Goal: Book appointment/travel/reservation

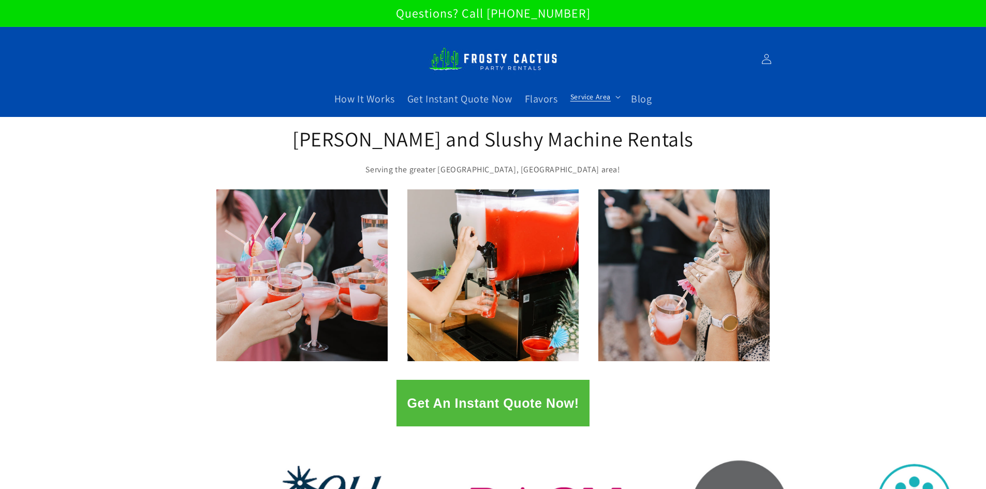
click at [603, 98] on span "Service Area" at bounding box center [590, 96] width 40 height 9
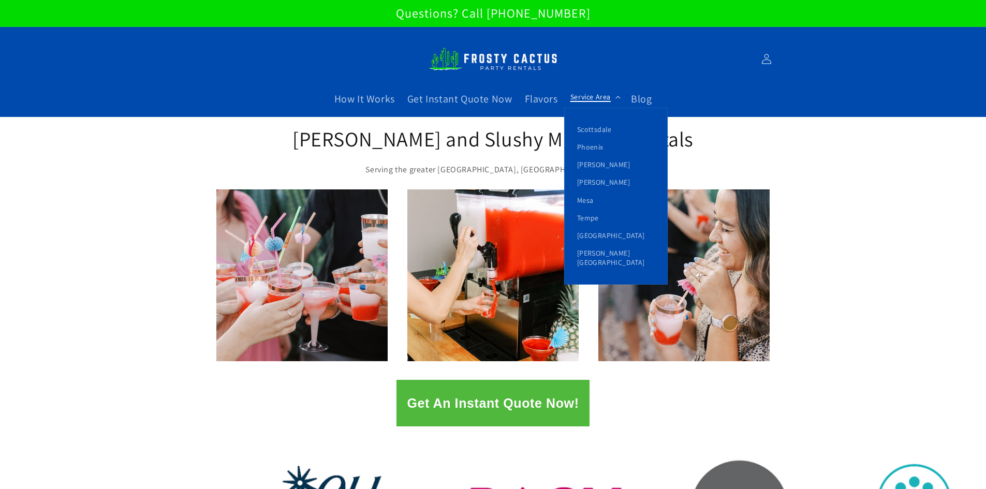
click at [603, 98] on span "Service Area" at bounding box center [590, 96] width 40 height 9
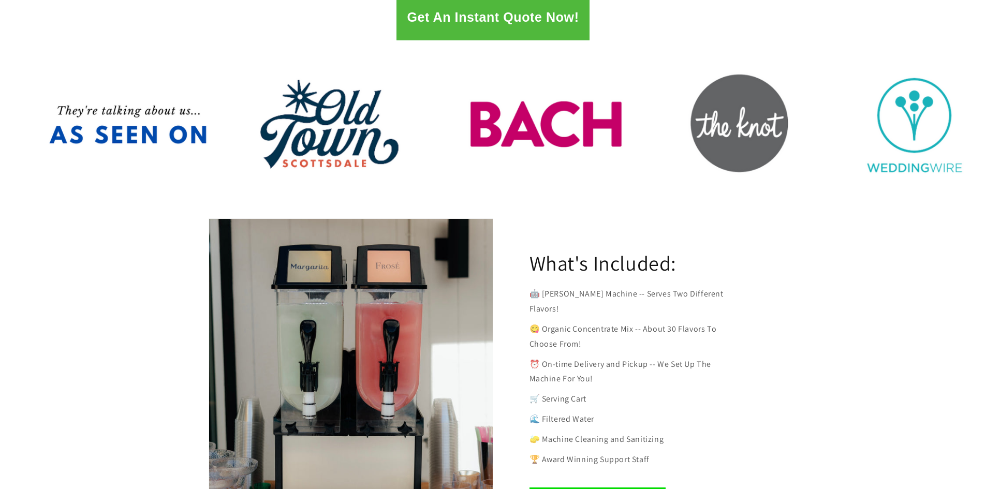
scroll to position [307, 0]
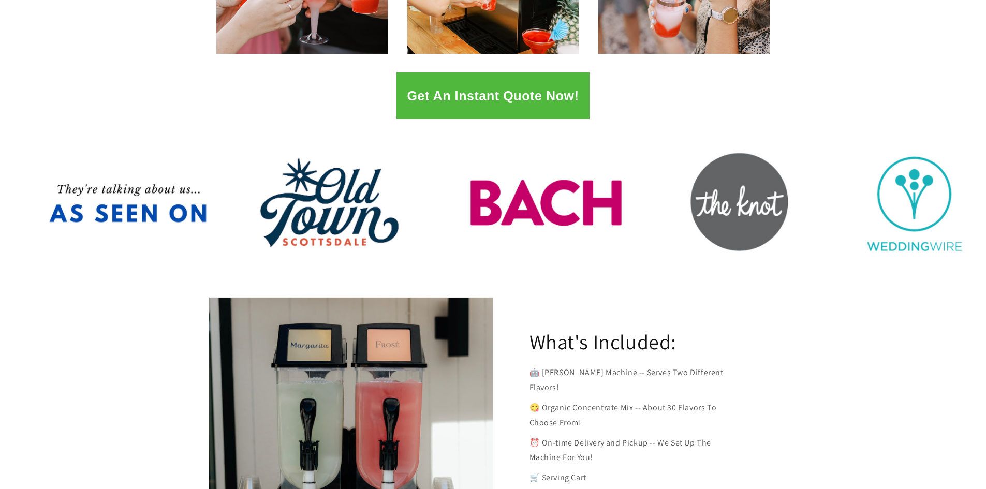
click at [511, 102] on button "Get An Instant Quote Now!" at bounding box center [492, 95] width 192 height 47
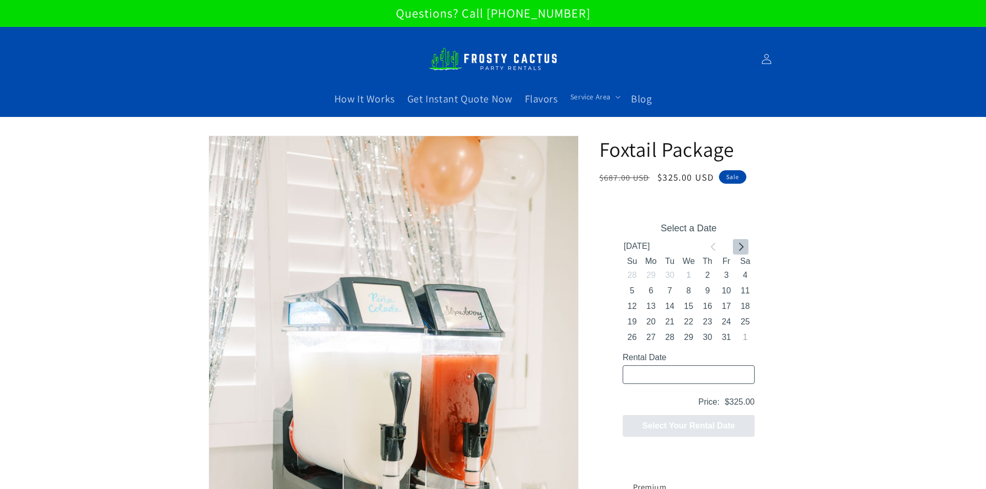
click at [737, 248] on icon "Go to next month" at bounding box center [740, 246] width 8 height 8
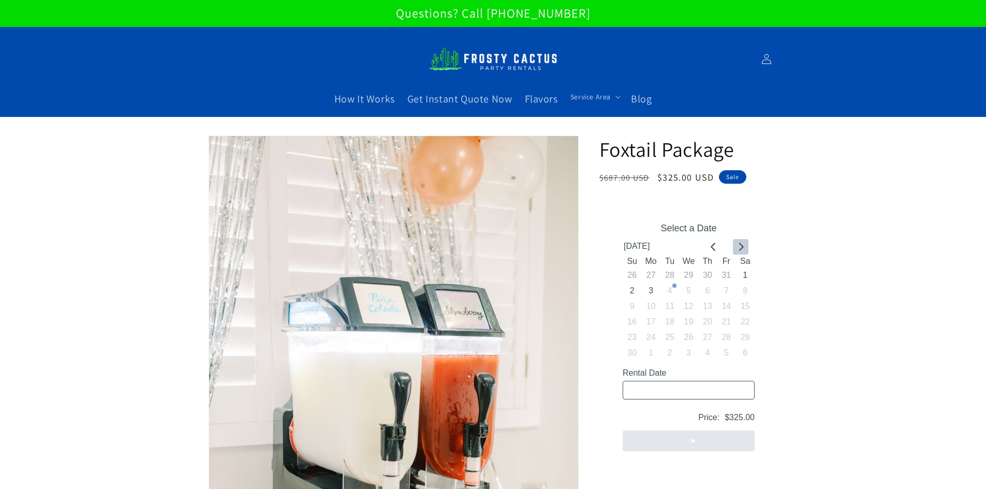
click at [737, 248] on icon "Go to next month" at bounding box center [740, 246] width 8 height 8
click at [735, 247] on button "Go to next month" at bounding box center [740, 247] width 16 height 16
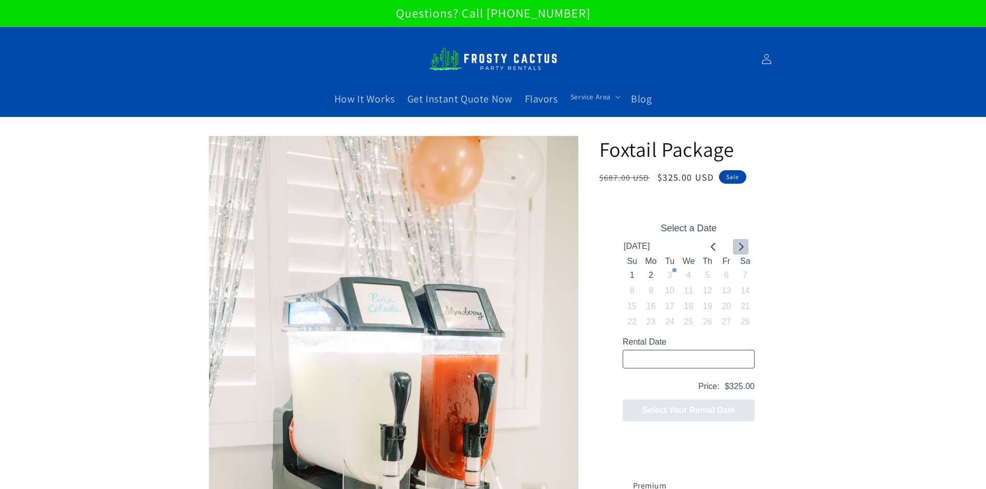
click at [735, 247] on button "Go to next month" at bounding box center [740, 247] width 16 height 16
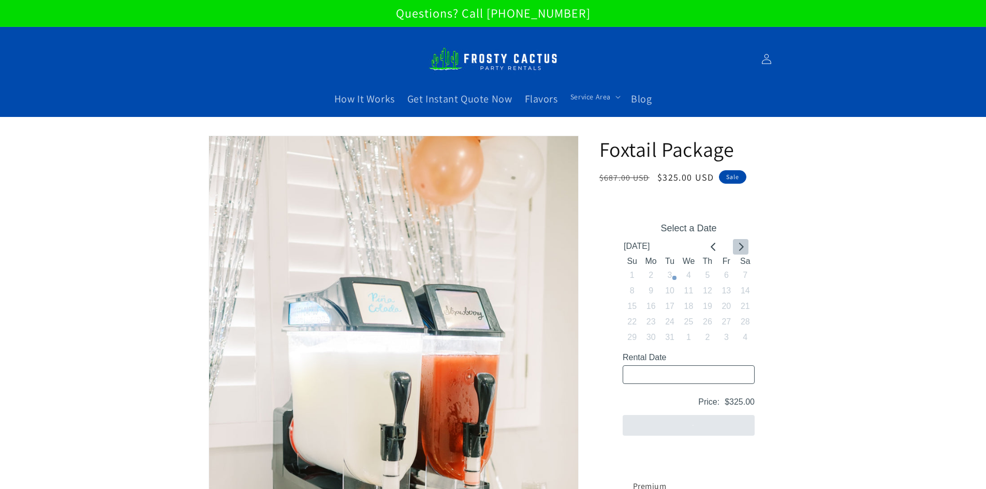
click at [735, 247] on button "Go to next month" at bounding box center [740, 247] width 16 height 16
click at [709, 244] on icon "Go to previous month" at bounding box center [713, 246] width 8 height 8
click at [731, 248] on div at bounding box center [726, 247] width 42 height 16
click at [738, 247] on icon "Go to next month" at bounding box center [740, 246] width 8 height 8
click at [737, 246] on icon "Go to next month" at bounding box center [740, 246] width 8 height 8
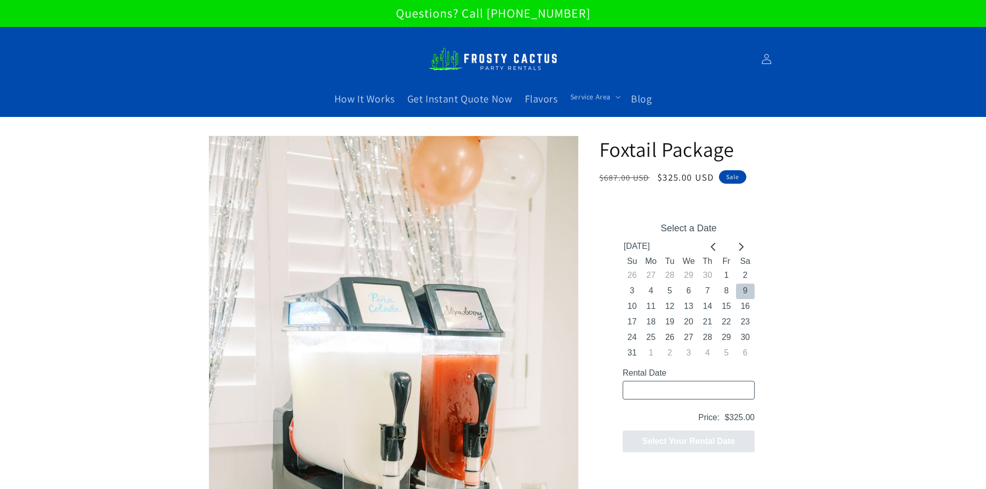
click at [749, 287] on button "9" at bounding box center [744, 291] width 19 height 16
type input "[DATE] / 6 spaces"
click at [704, 395] on input "[DATE] / 6 spaces" at bounding box center [688, 389] width 132 height 19
click at [702, 391] on input "[DATE] / 6 spaces" at bounding box center [688, 389] width 132 height 19
drag, startPoint x: 721, startPoint y: 390, endPoint x: 665, endPoint y: 389, distance: 55.4
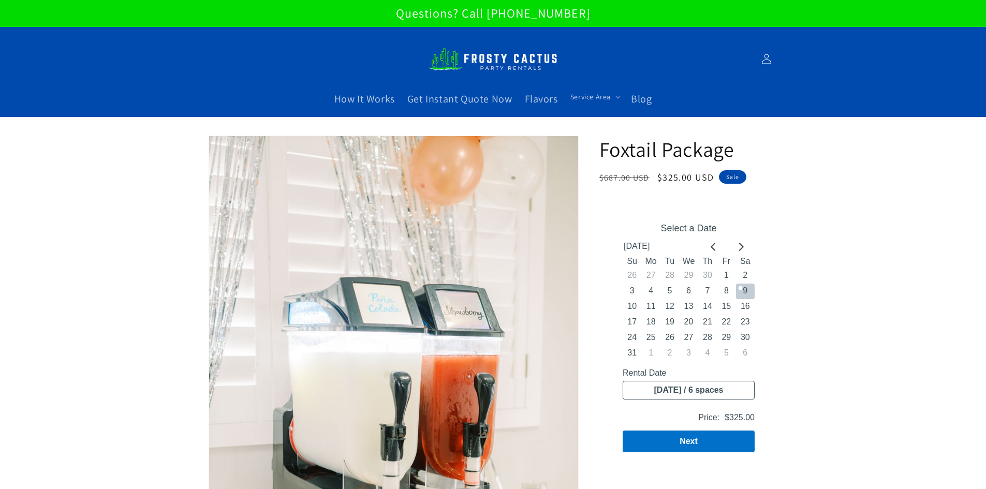
click at [665, 389] on input "[DATE] / 6 spaces" at bounding box center [688, 389] width 132 height 19
click at [750, 387] on input "[DATE] / 6 spaces" at bounding box center [688, 389] width 132 height 19
click at [704, 388] on input "[DATE] / 6 spaces" at bounding box center [688, 389] width 132 height 19
drag, startPoint x: 702, startPoint y: 388, endPoint x: 717, endPoint y: 387, distance: 15.6
click at [702, 387] on input "[DATE] / 6 spaces" at bounding box center [688, 389] width 132 height 19
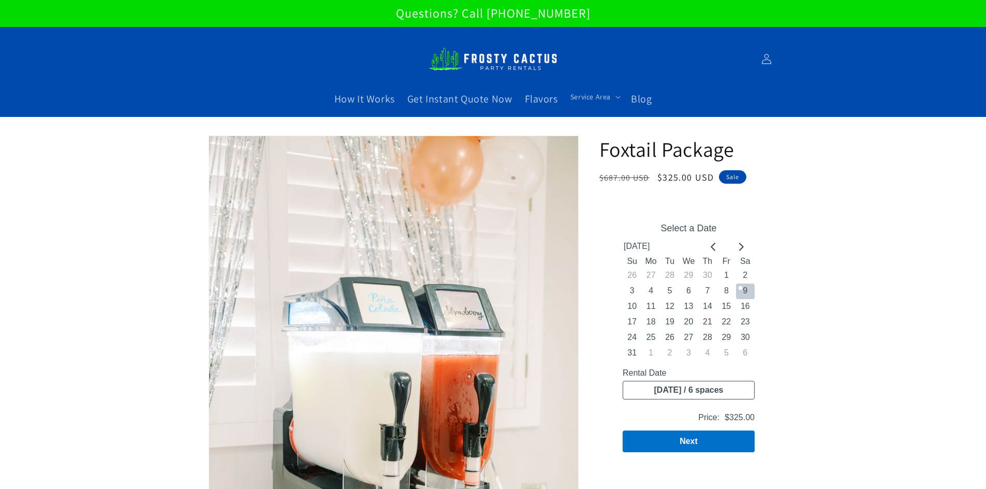
drag, startPoint x: 727, startPoint y: 387, endPoint x: 677, endPoint y: 386, distance: 50.2
click at [677, 386] on input "[DATE] / 6 spaces" at bounding box center [688, 389] width 132 height 19
click at [732, 397] on input "[DATE] / 6 spaces" at bounding box center [688, 389] width 132 height 19
click at [731, 393] on input "[DATE] / 6 spaces" at bounding box center [688, 389] width 132 height 19
click at [742, 392] on input "[DATE] / 6 spaces" at bounding box center [688, 389] width 132 height 19
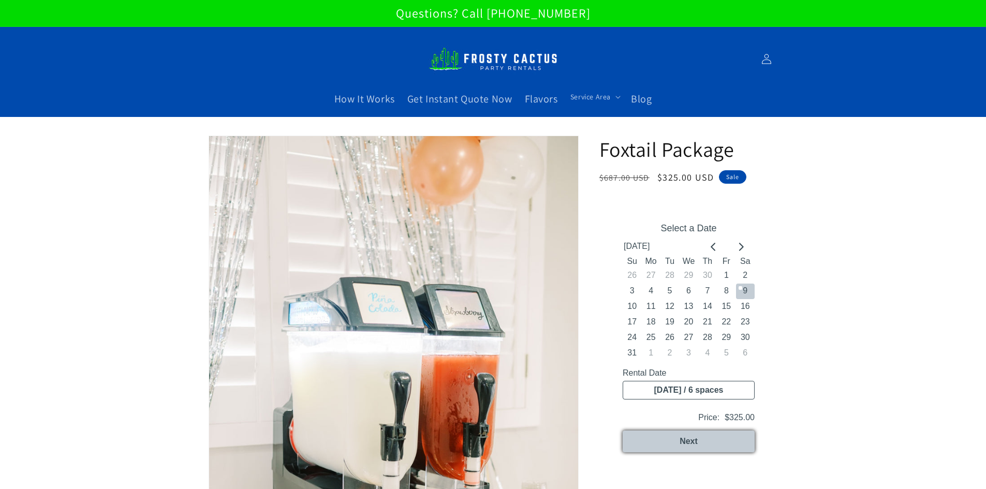
click at [738, 446] on button "Next" at bounding box center [688, 441] width 132 height 22
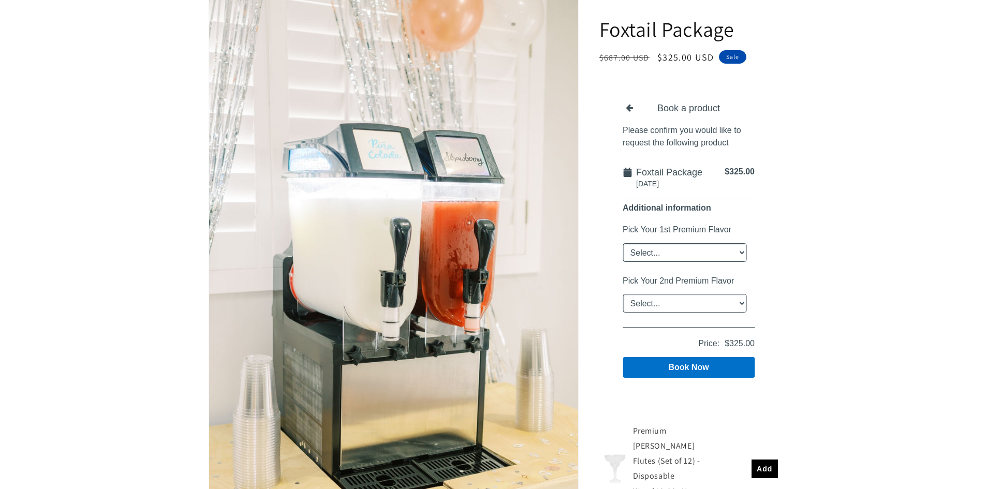
scroll to position [155, 0]
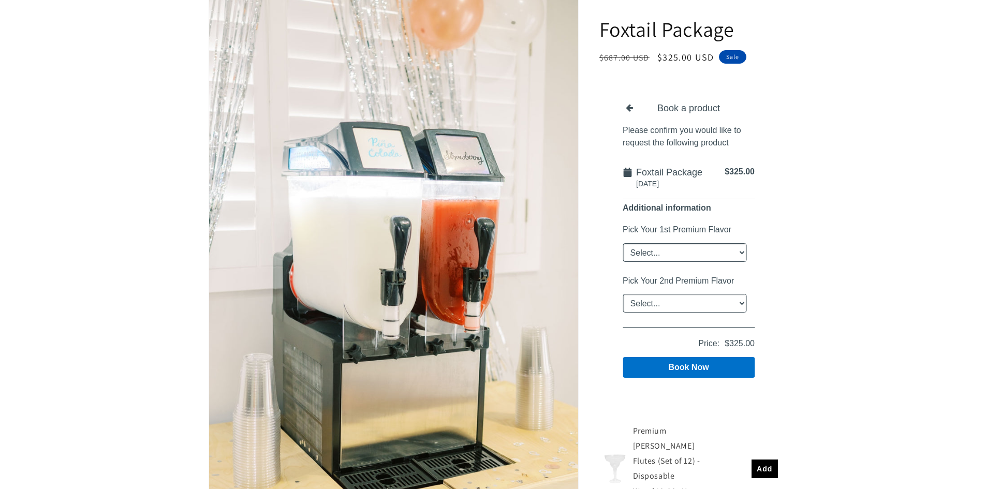
click at [691, 247] on select "Select... Classic [PERSON_NAME] Strawberry King Cake Daiquiri Apple Cider Summe…" at bounding box center [684, 252] width 124 height 19
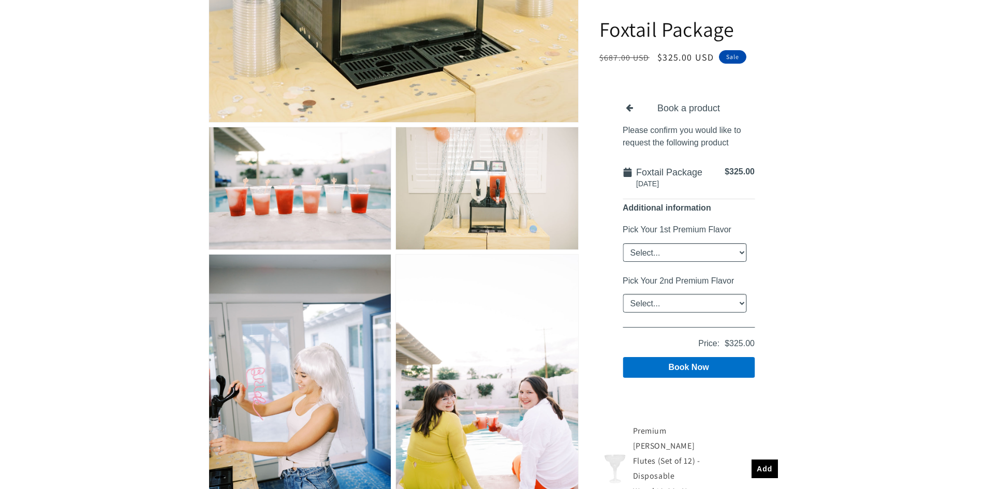
scroll to position [724, 0]
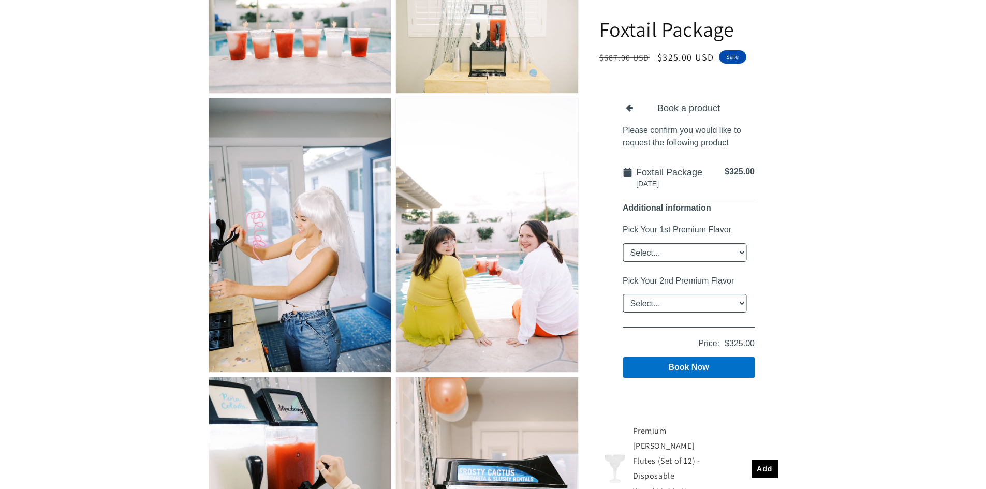
click at [720, 259] on select "Select... Classic [PERSON_NAME] Strawberry King Cake Daiquiri Apple Cider Summe…" at bounding box center [684, 252] width 124 height 19
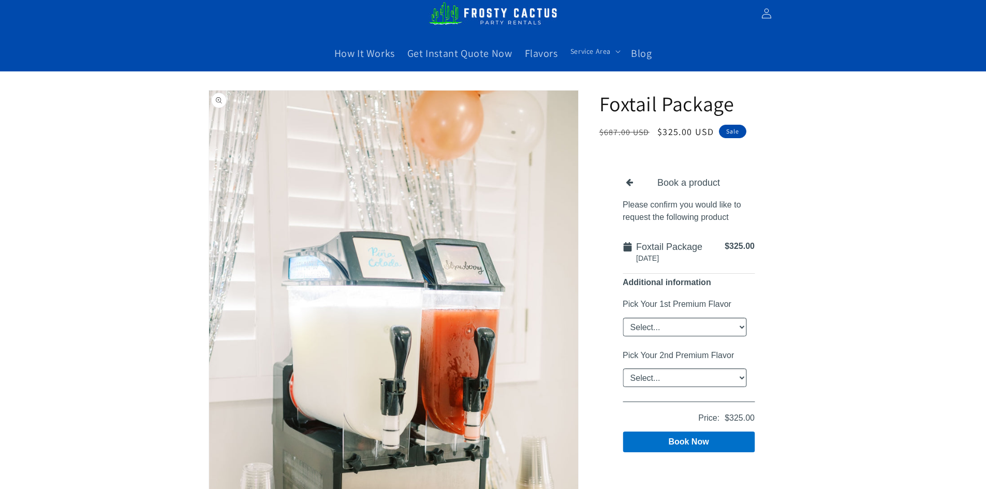
scroll to position [0, 0]
